Goal: Information Seeking & Learning: Learn about a topic

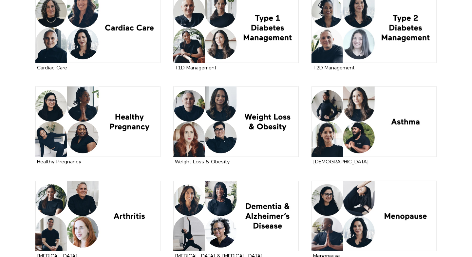
scroll to position [175, 0]
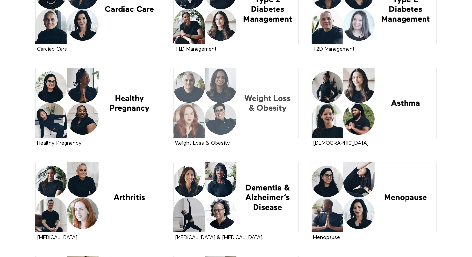
click at [243, 103] on div at bounding box center [235, 103] width 125 height 70
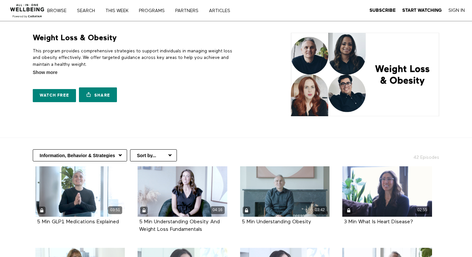
click at [116, 159] on select "Information, Behavior & Strategies Risk Reduction Self Management Family & Care…" at bounding box center [80, 155] width 94 height 12
click at [123, 9] on link "THIS WEEK" at bounding box center [119, 11] width 32 height 5
